Goal: Find specific page/section

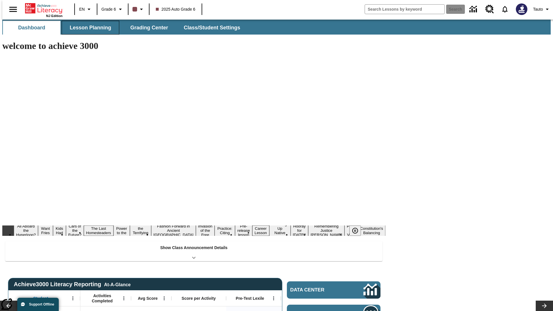
click at [88, 28] on span "Lesson Planning" at bounding box center [91, 28] width 42 height 7
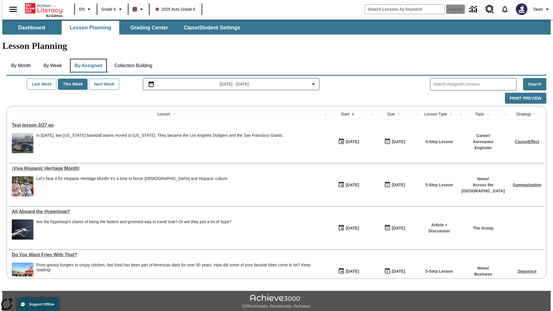
click at [87, 59] on button "By Assigned" at bounding box center [88, 66] width 37 height 14
type input "Test lesson 3/27 en"
